Goal: Register for event/course

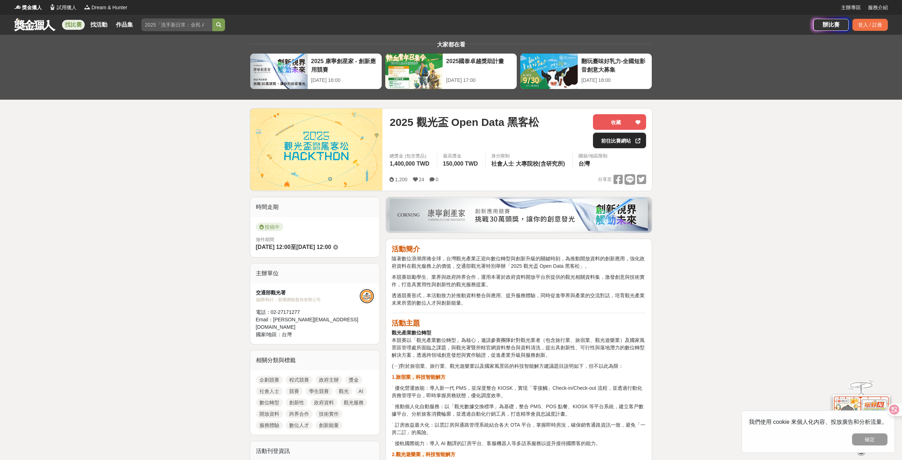
click at [603, 138] on link "前往比賽網站" at bounding box center [619, 141] width 53 height 16
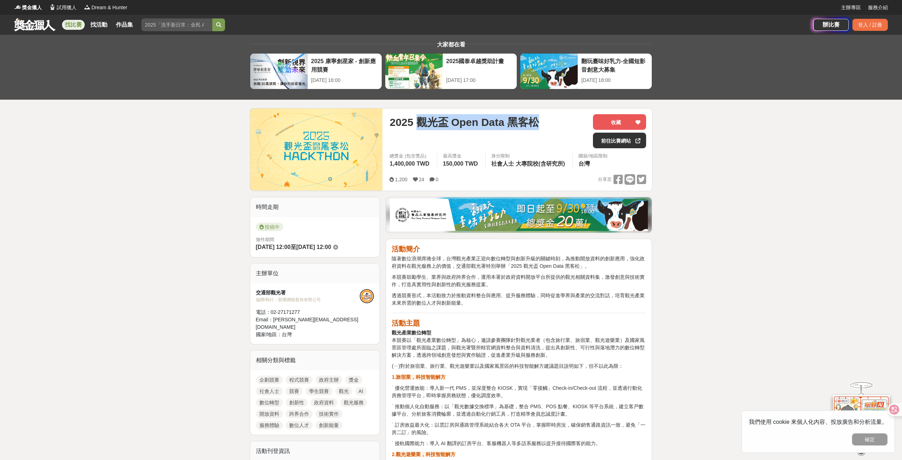
drag, startPoint x: 420, startPoint y: 123, endPoint x: 532, endPoint y: 126, distance: 111.7
click at [532, 126] on span "2025 觀光盃 Open Data 黑客松" at bounding box center [464, 122] width 150 height 16
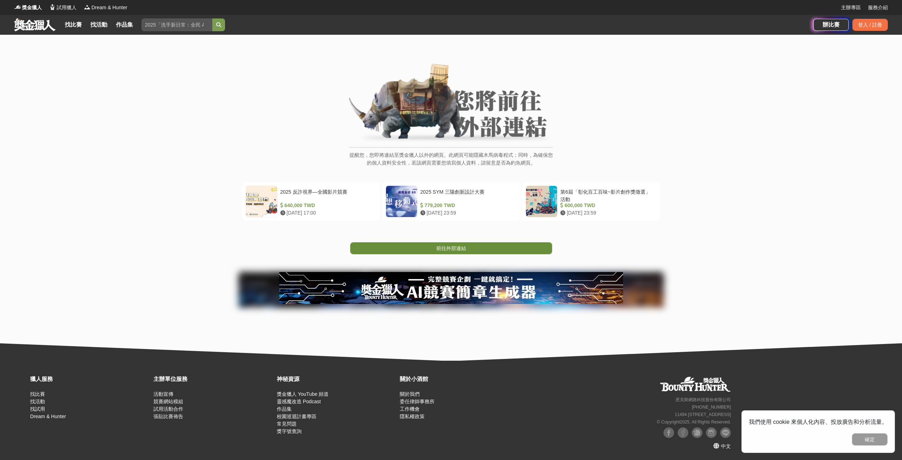
click at [444, 249] on span "前往外部連結" at bounding box center [451, 248] width 30 height 6
